Goal: Task Accomplishment & Management: Use online tool/utility

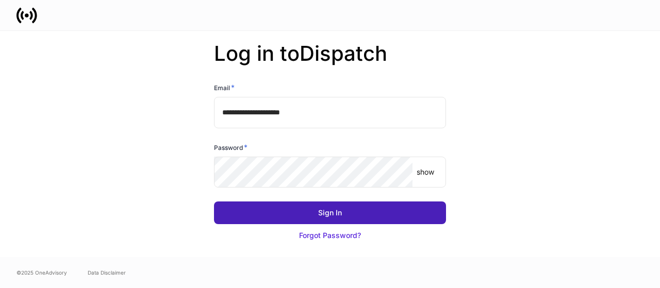
click at [311, 213] on button "Sign In" at bounding box center [330, 213] width 232 height 23
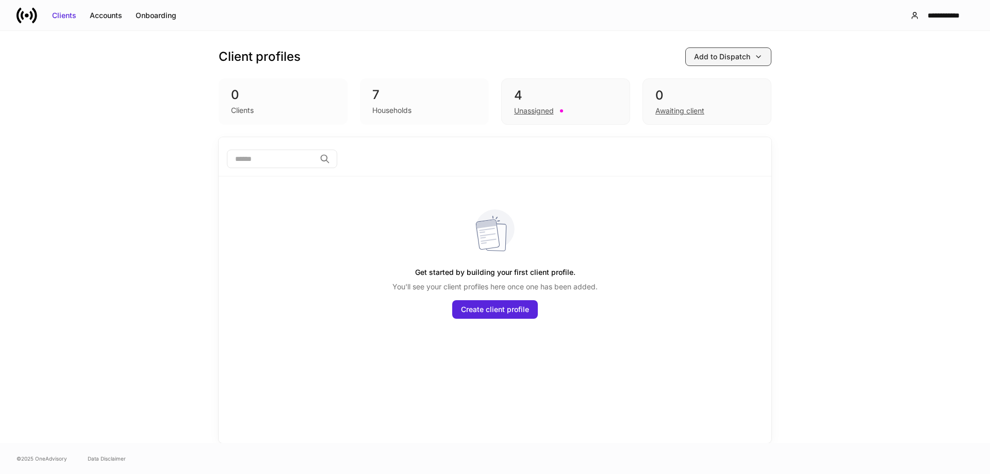
click at [660, 54] on div "Add to Dispatch" at bounding box center [722, 57] width 56 height 10
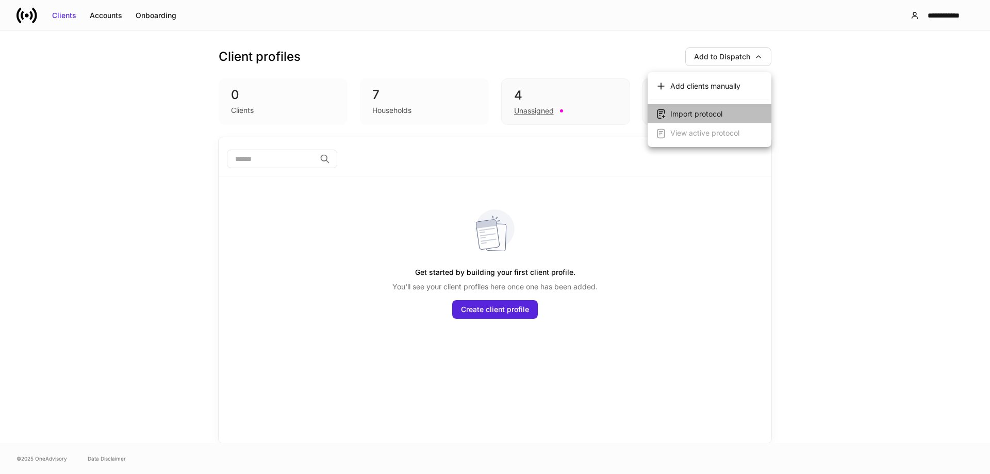
click at [660, 113] on div "Import protocol" at bounding box center [697, 114] width 52 height 10
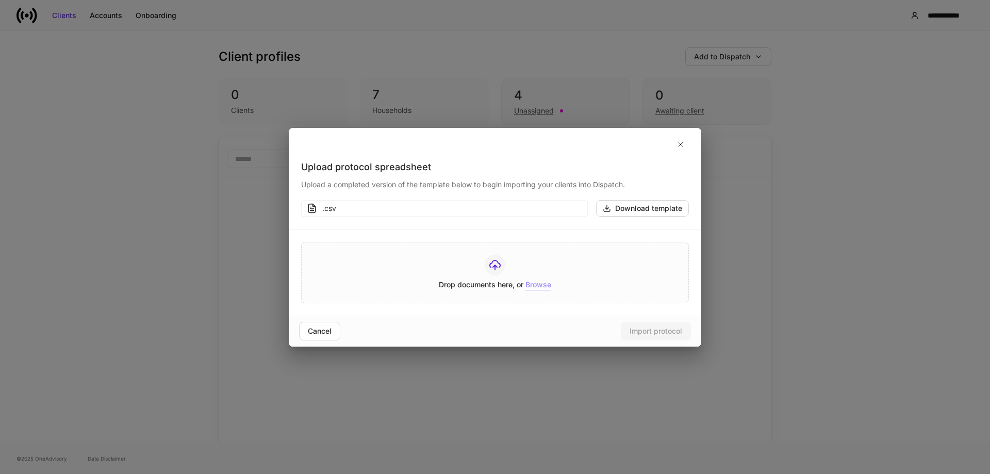
click at [544, 283] on div "Browse" at bounding box center [539, 285] width 26 height 11
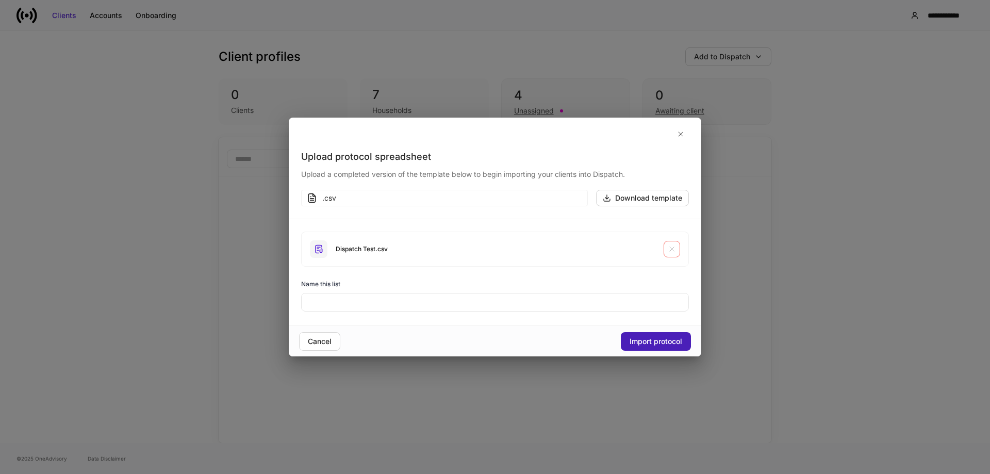
click at [644, 288] on div "Import protocol" at bounding box center [656, 341] width 53 height 10
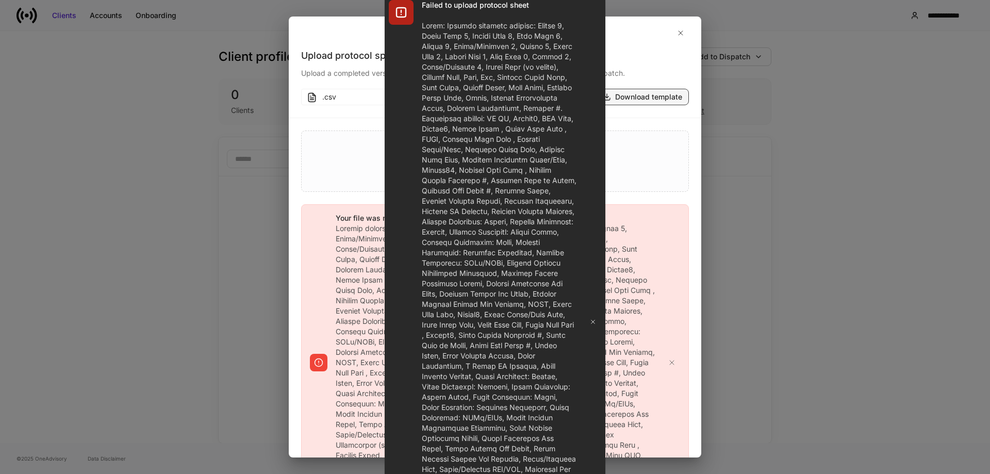
click at [640, 96] on div "Download template" at bounding box center [648, 97] width 67 height 10
click at [655, 174] on div "Drop documents here, or Browse" at bounding box center [495, 161] width 362 height 36
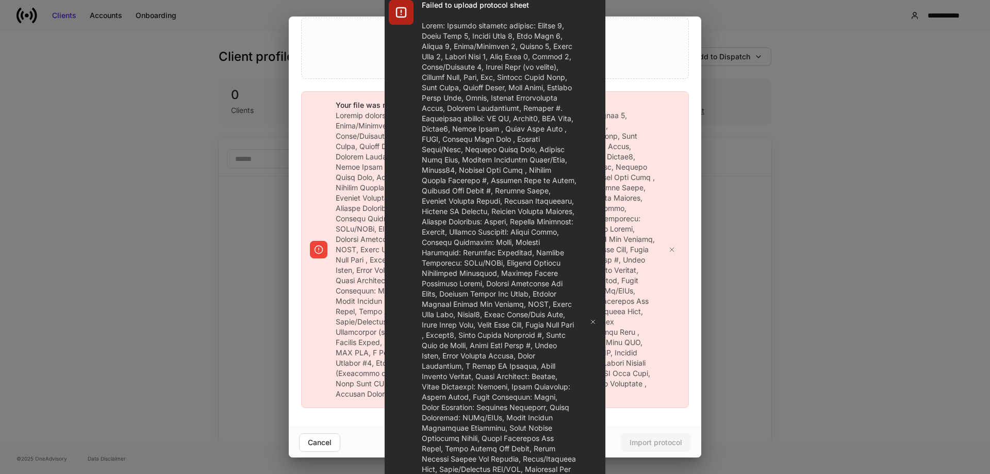
scroll to position [123, 0]
click at [591, 288] on icon "button" at bounding box center [593, 322] width 8 height 8
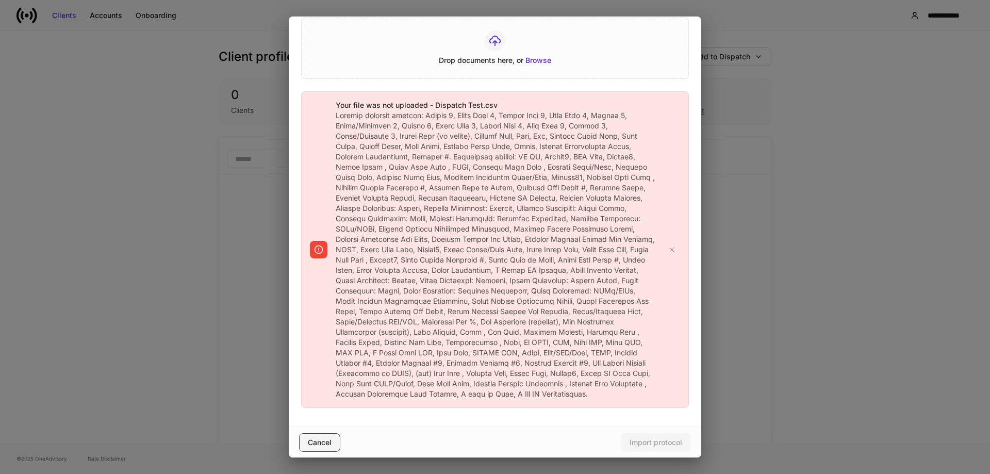
click at [313, 288] on div "Cancel" at bounding box center [320, 442] width 24 height 10
